Goal: Check status: Check status

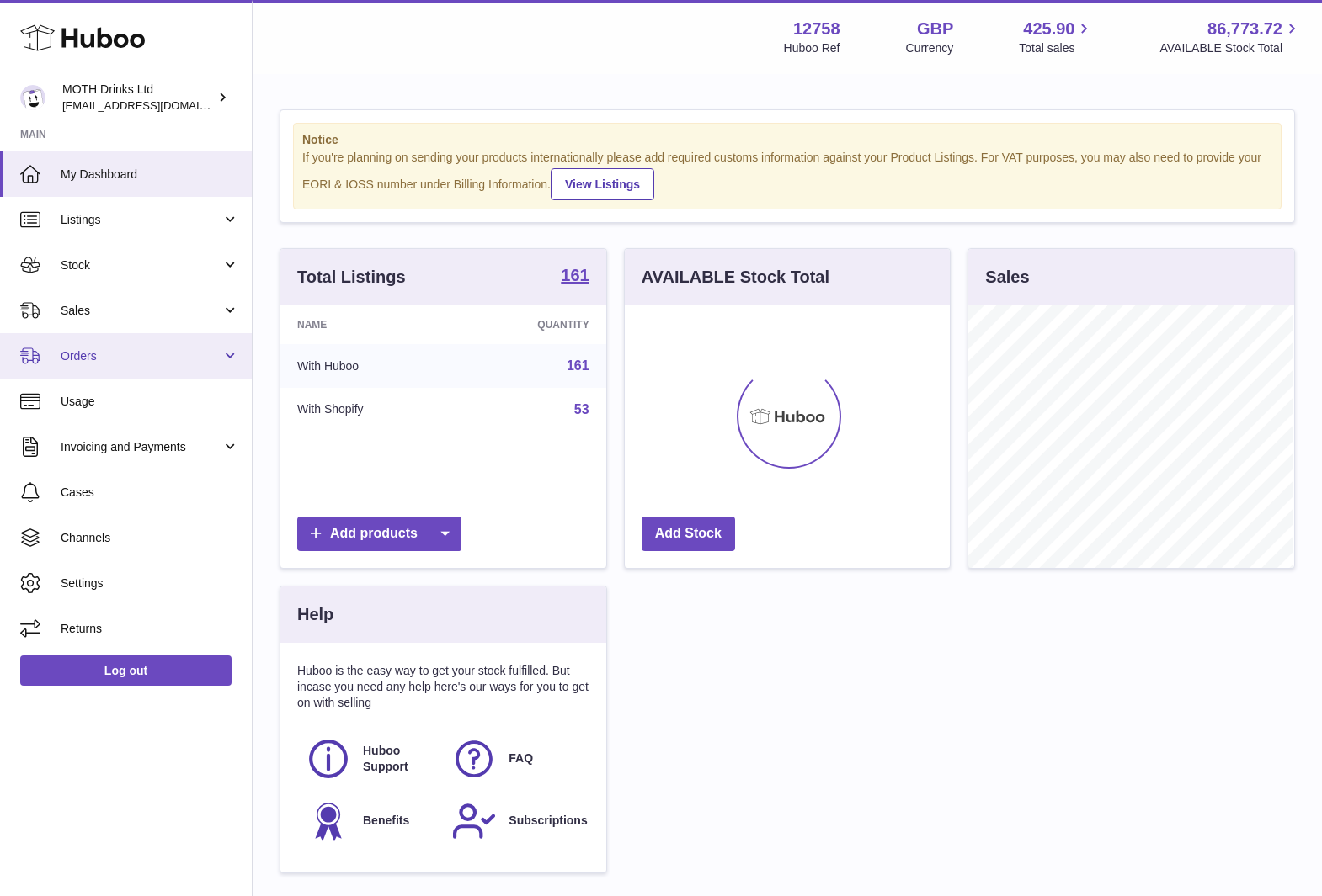
scroll to position [262, 325]
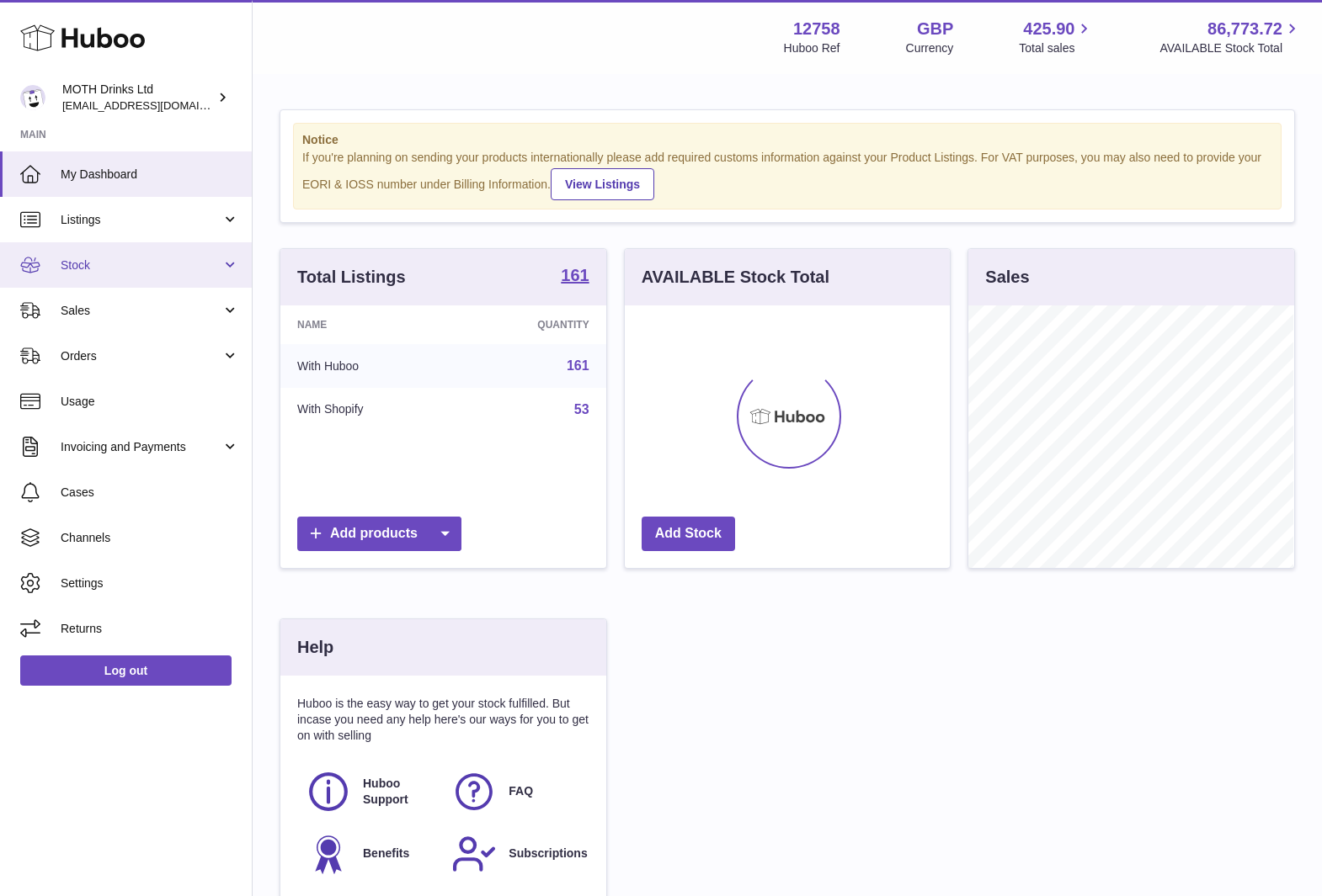
click at [101, 262] on span "Stock" at bounding box center [141, 265] width 161 height 16
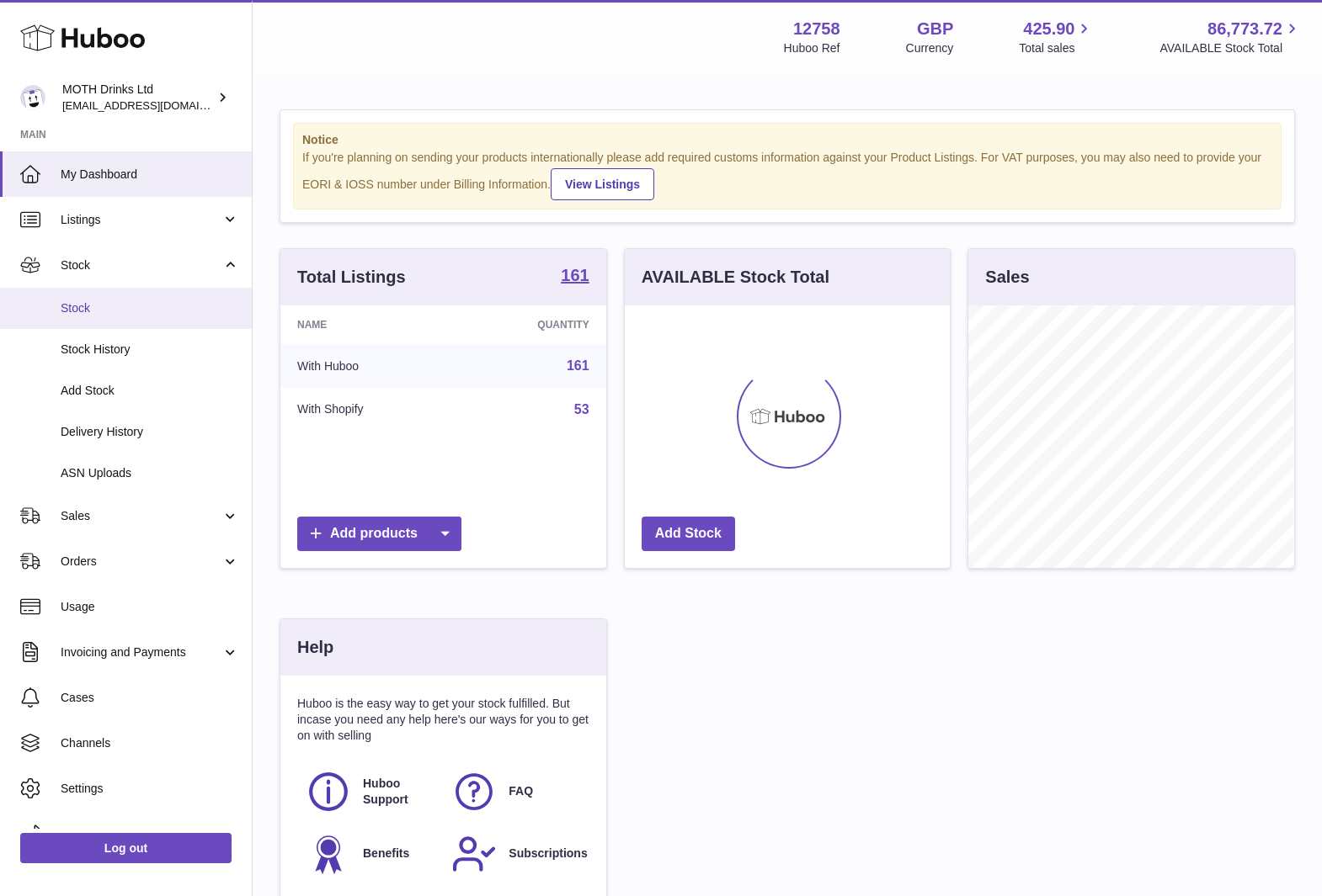
click at [83, 321] on link "Stock" at bounding box center [126, 308] width 251 height 41
click at [84, 311] on span "Stock" at bounding box center [150, 308] width 178 height 16
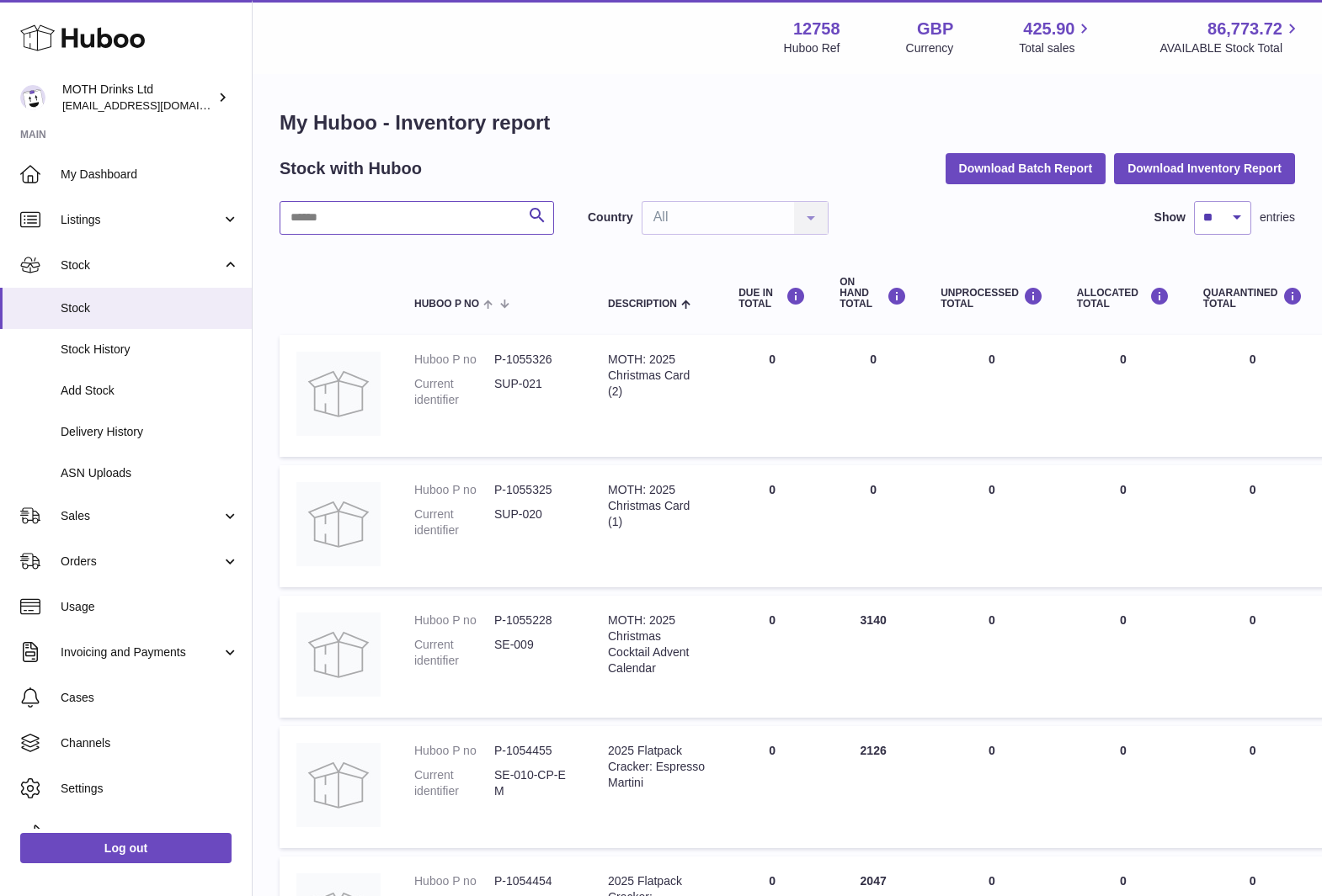
click at [440, 219] on input "text" at bounding box center [416, 218] width 274 height 34
type input "**********"
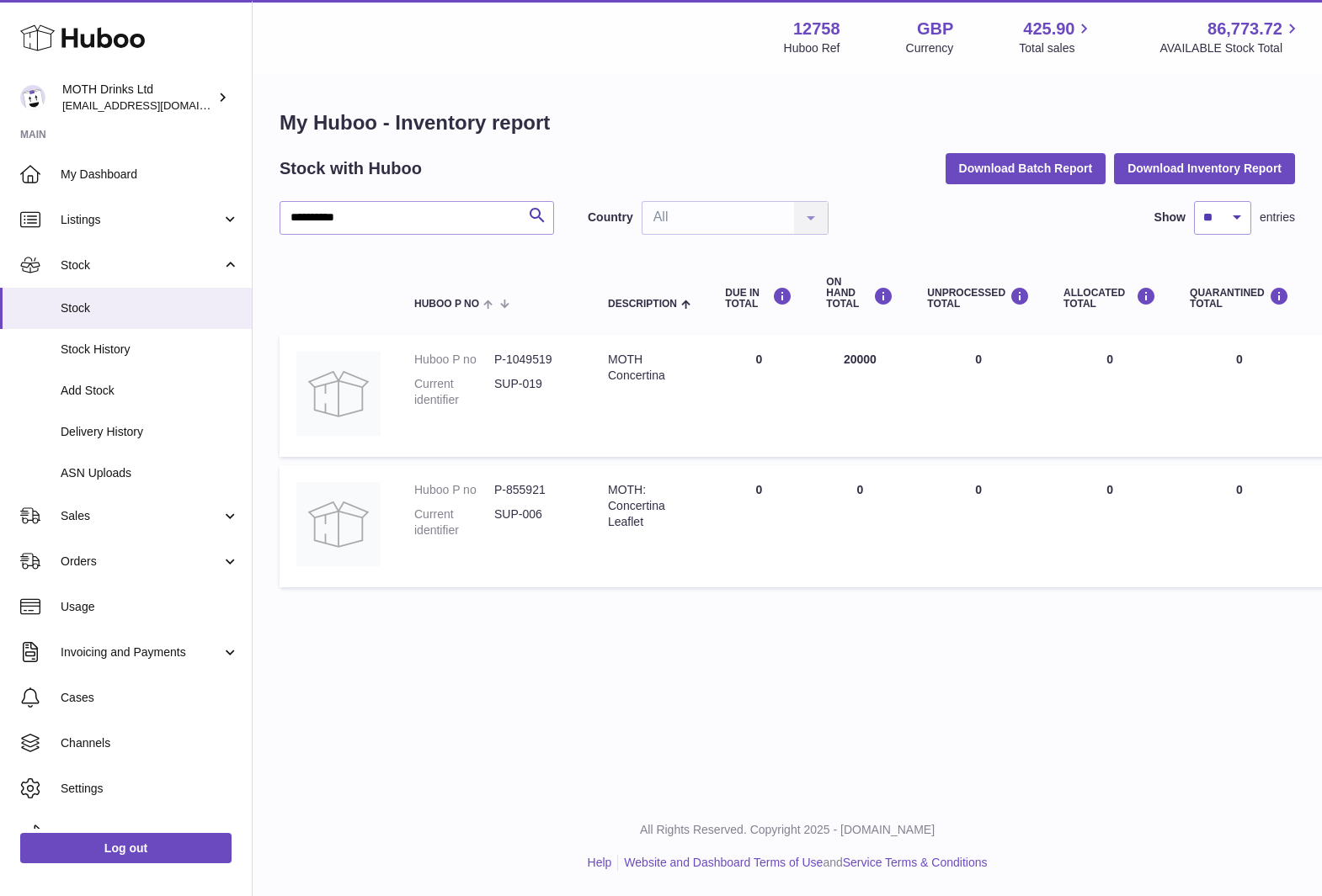
drag, startPoint x: 878, startPoint y: 368, endPoint x: 812, endPoint y: 359, distance: 66.6
click at [812, 359] on td "ON HAND Total 20000" at bounding box center [859, 396] width 101 height 122
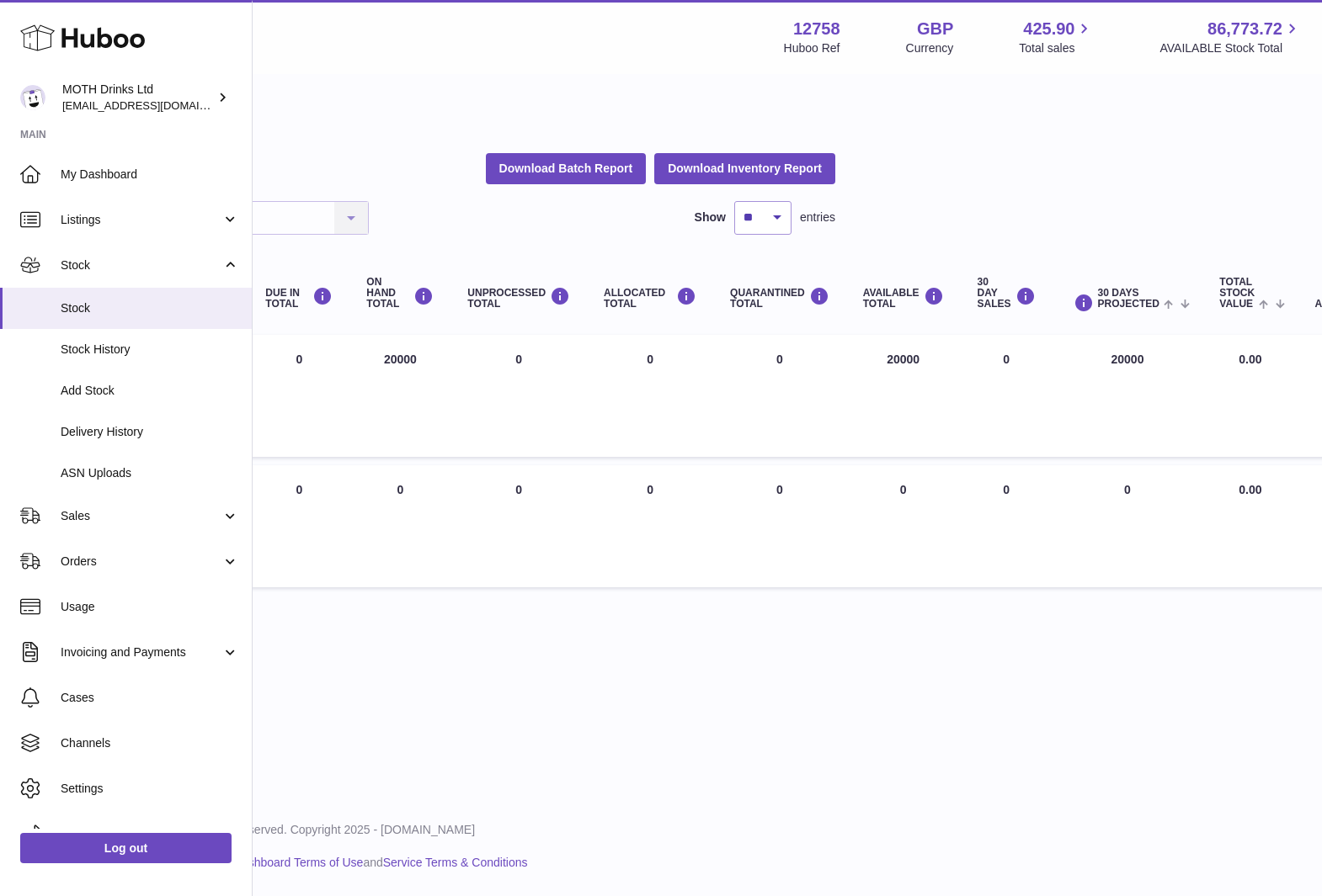
scroll to position [0, 508]
